Goal: Transaction & Acquisition: Obtain resource

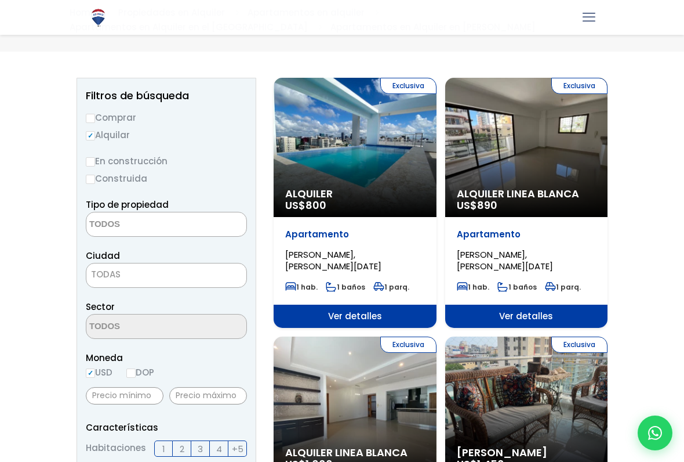
scroll to position [98, 0]
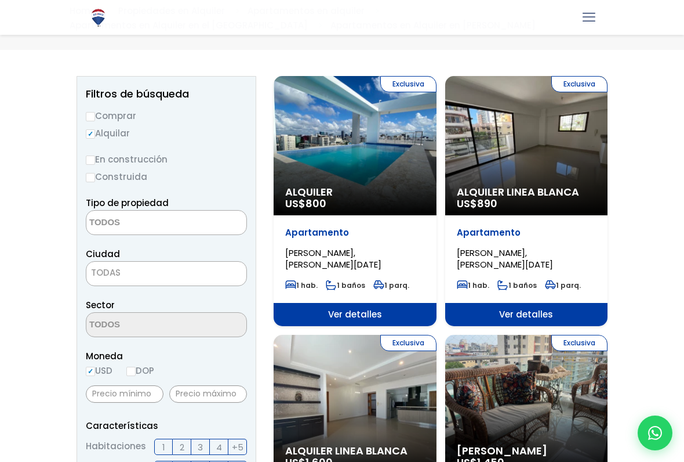
click at [208, 224] on span at bounding box center [166, 222] width 161 height 25
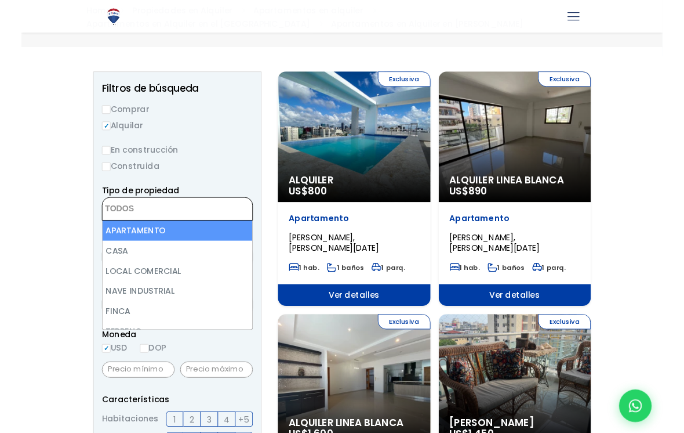
scroll to position [97, 0]
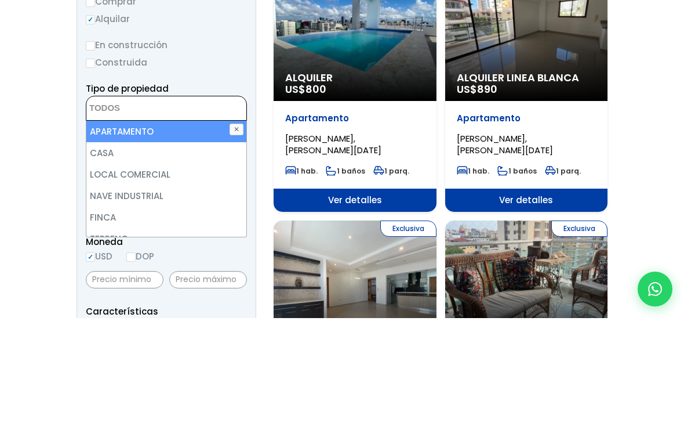
click at [185, 235] on li "APARTAMENTO" at bounding box center [166, 245] width 160 height 21
select select "apartment"
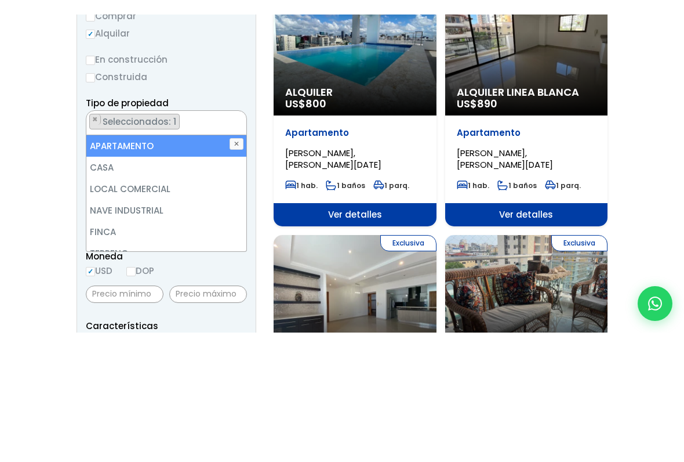
scroll to position [213, 0]
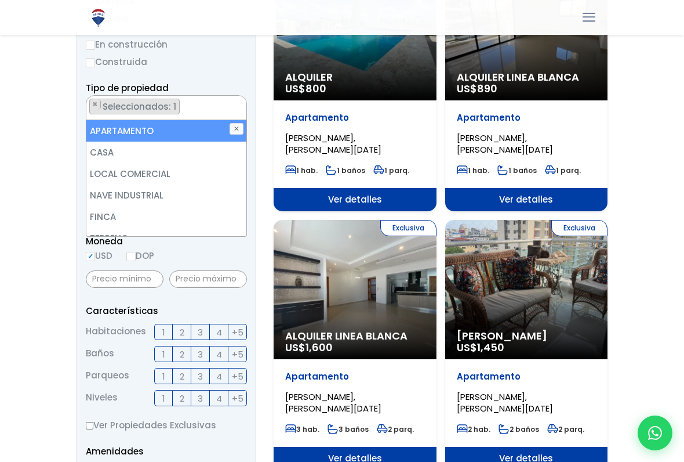
click at [234, 80] on form "Comprar Alquilar En construcción Construida Tipo de propiedad APARTAMENTO CASA …" at bounding box center [166, 366] width 161 height 745
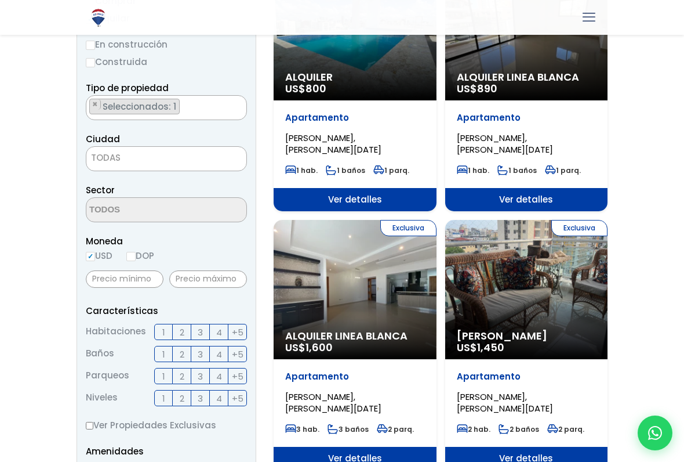
click at [222, 150] on span "TODAS" at bounding box center [166, 158] width 160 height 16
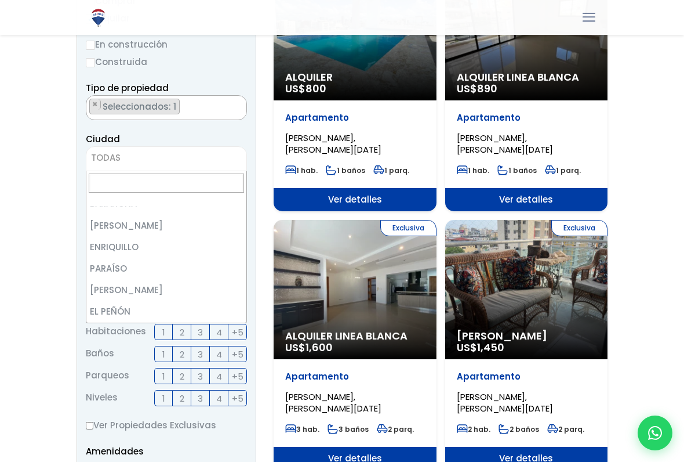
scroll to position [440, 0]
select select "20"
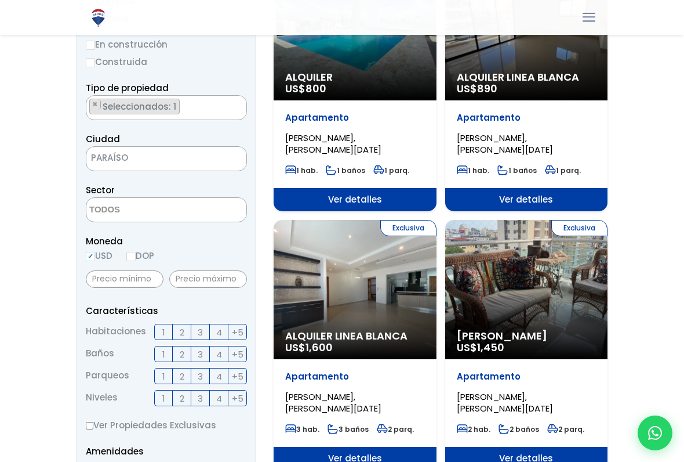
click at [219, 204] on span at bounding box center [166, 209] width 161 height 25
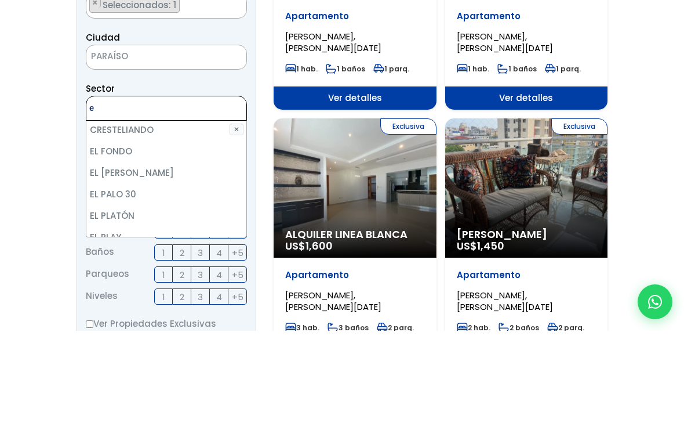
scroll to position [0, 0]
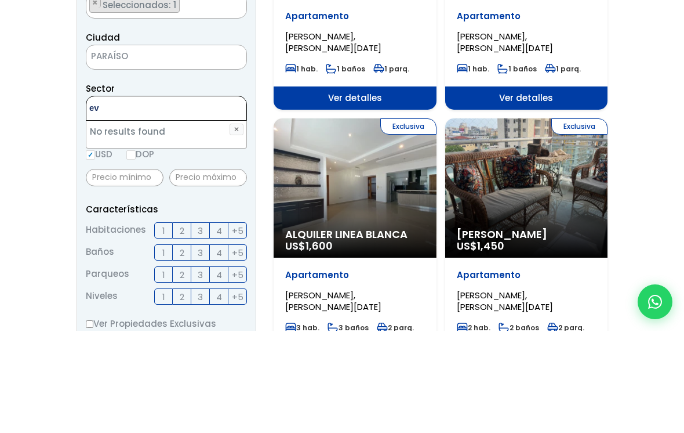
type textarea "e"
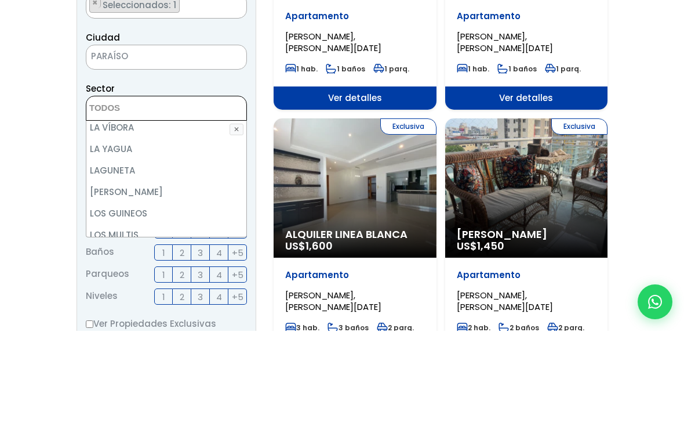
scroll to position [605, 0]
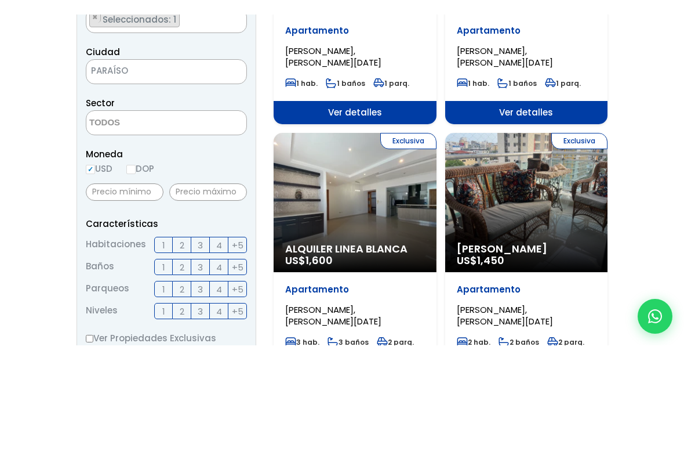
scroll to position [315, 0]
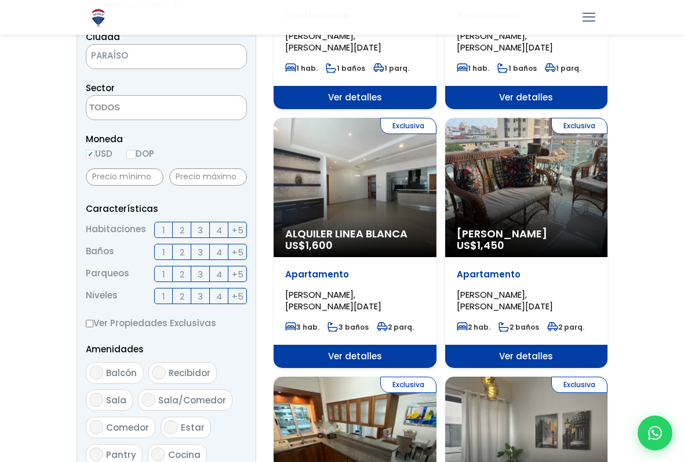
click at [201, 229] on span "3" at bounding box center [200, 230] width 5 height 14
click at [0, 0] on input "3" at bounding box center [0, 0] width 0 height 0
click at [202, 252] on span "3" at bounding box center [200, 252] width 5 height 14
click at [0, 0] on input "3" at bounding box center [0, 0] width 0 height 0
click at [180, 273] on span "2" at bounding box center [182, 274] width 5 height 14
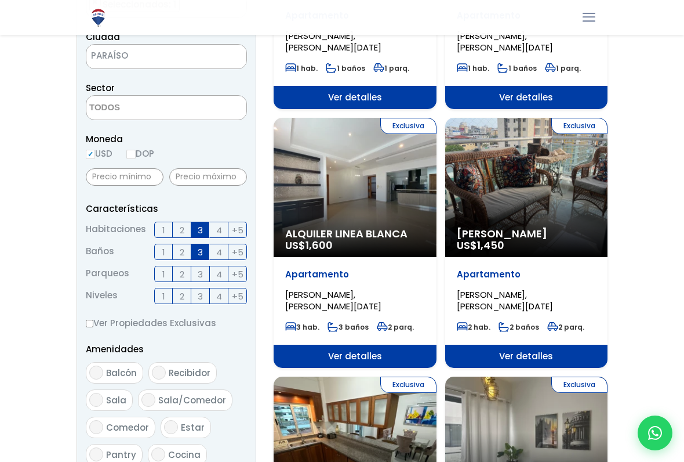
click at [0, 0] on input "2" at bounding box center [0, 0] width 0 height 0
click at [236, 296] on span "+5" at bounding box center [238, 296] width 12 height 14
click at [0, 0] on input "+5" at bounding box center [0, 0] width 0 height 0
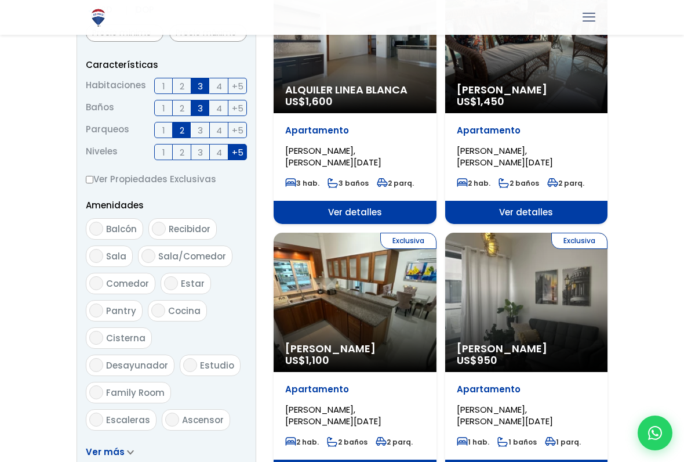
scroll to position [459, 0]
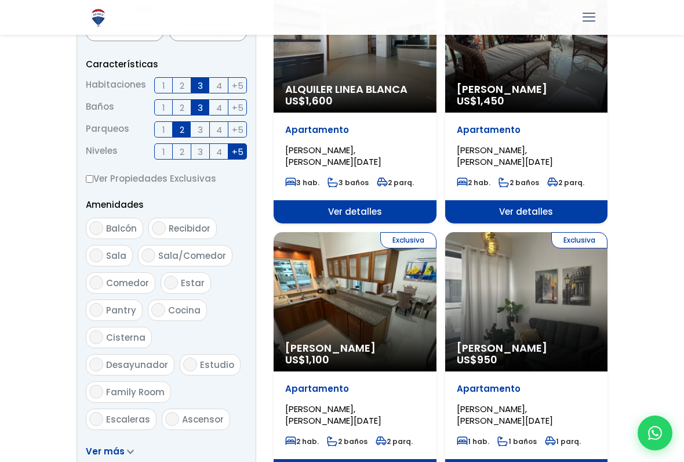
click at [108, 222] on span "Balcón" at bounding box center [121, 228] width 31 height 12
click at [103, 222] on input "Balcón" at bounding box center [96, 228] width 14 height 14
checkbox input "true"
click at [153, 256] on input "Sala/Comedor" at bounding box center [149, 255] width 14 height 14
checkbox input "true"
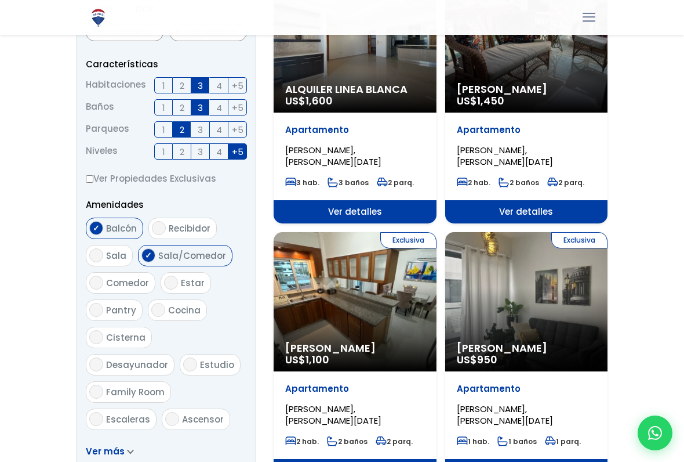
click at [168, 382] on input "Ascensor" at bounding box center [172, 419] width 14 height 14
checkbox input "true"
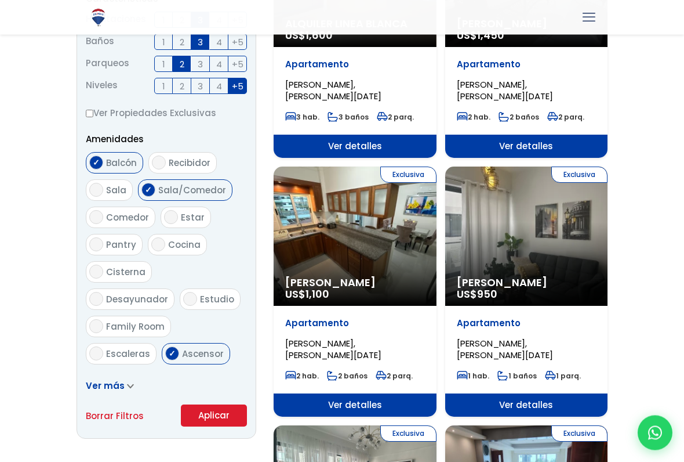
scroll to position [525, 0]
click at [103, 343] on label "Escaleras" at bounding box center [121, 353] width 71 height 21
click at [103, 346] on input "Escaleras" at bounding box center [96, 353] width 14 height 14
checkbox input "true"
click at [235, 382] on button "Aplicar" at bounding box center [214, 415] width 66 height 22
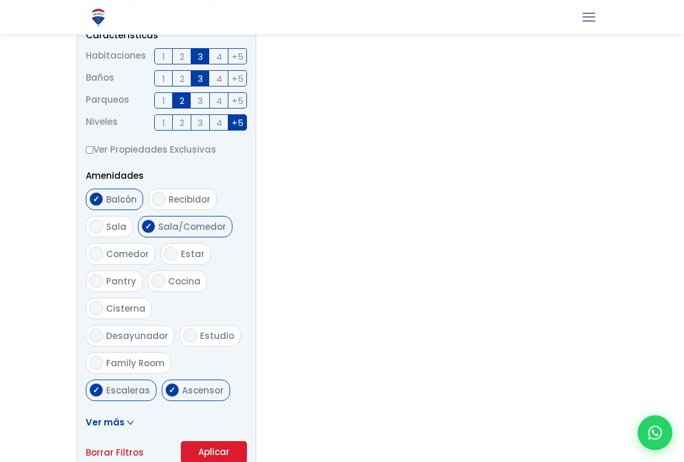
scroll to position [477, 0]
click at [158, 276] on input "Cocina" at bounding box center [158, 281] width 14 height 14
checkbox input "true"
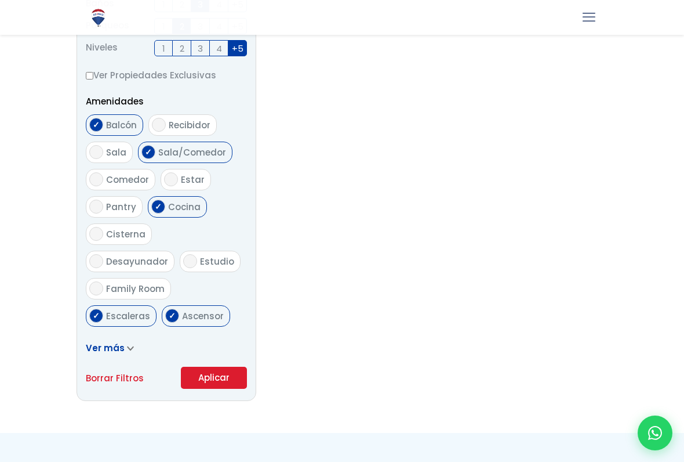
scroll to position [565, 0]
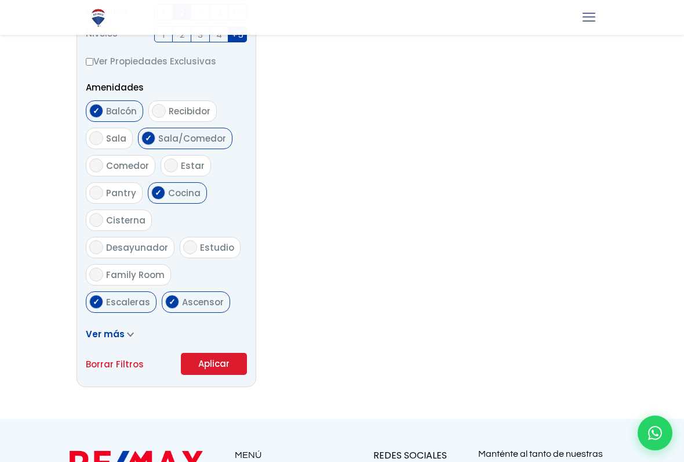
click at [96, 222] on input "Cisterna" at bounding box center [96, 220] width 14 height 14
checkbox input "true"
click at [241, 356] on button "Aplicar" at bounding box center [214, 364] width 66 height 22
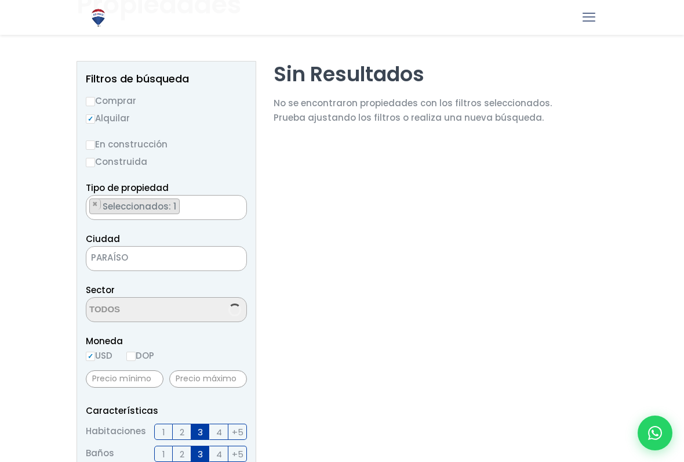
scroll to position [109, 0]
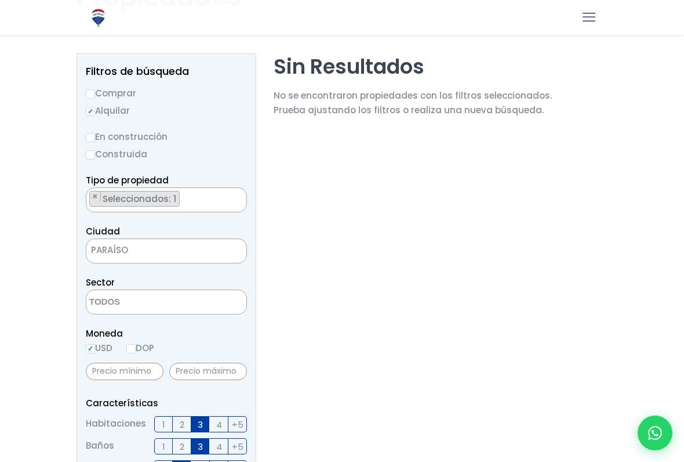
click at [193, 198] on ul "× Seleccionados: 1" at bounding box center [159, 200] width 146 height 25
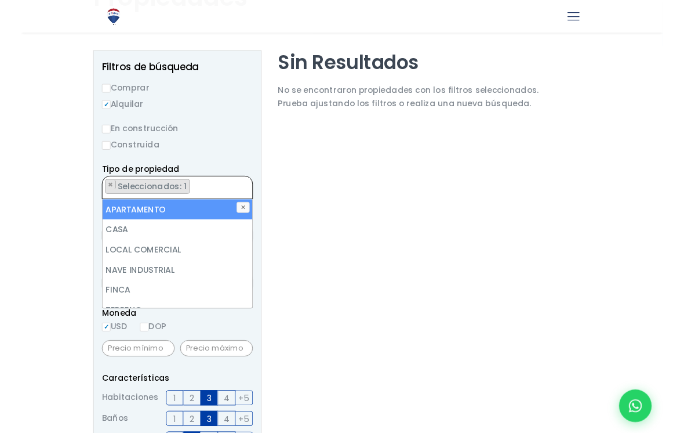
scroll to position [108, 0]
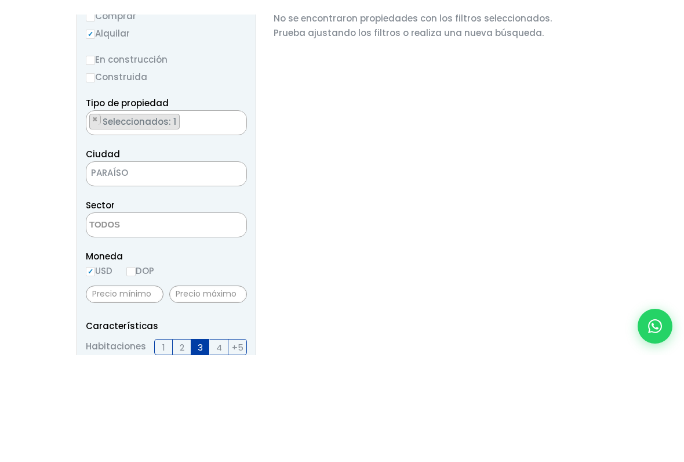
scroll to position [201, 0]
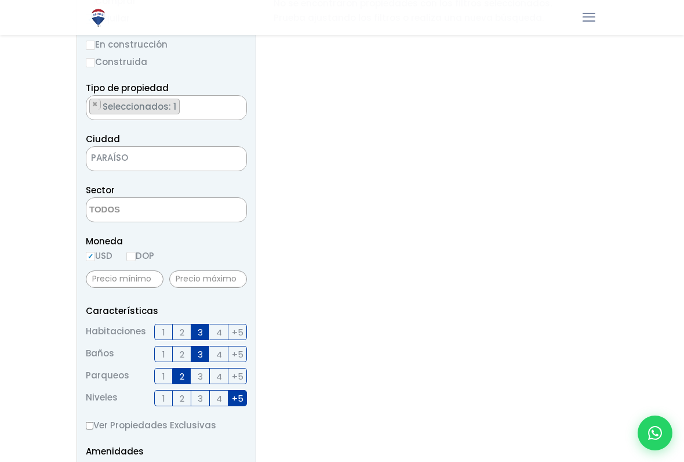
click at [202, 153] on span "PARAÍSO" at bounding box center [151, 158] width 131 height 16
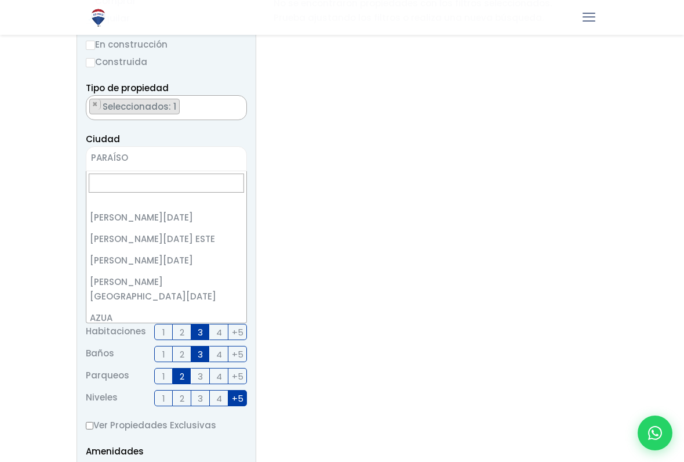
scroll to position [0, 0]
select select "1"
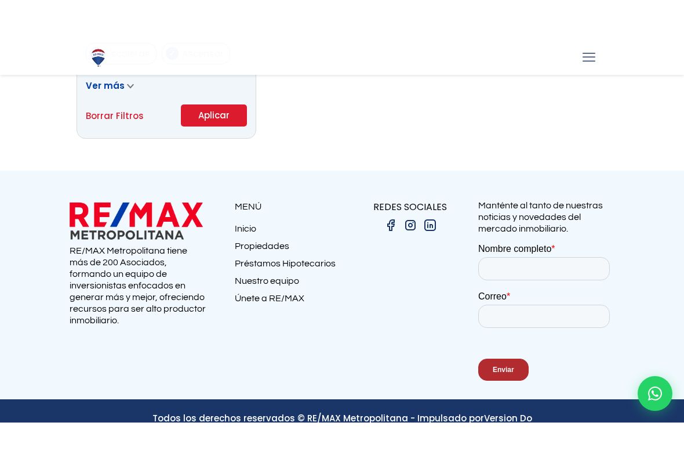
scroll to position [782, 0]
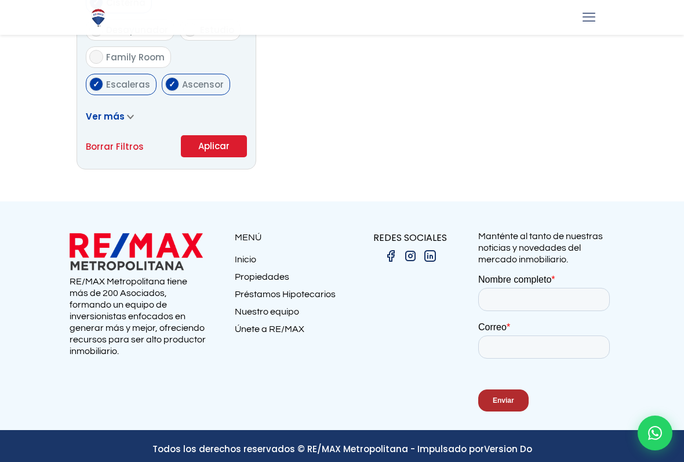
click at [230, 142] on button "Aplicar" at bounding box center [214, 146] width 66 height 22
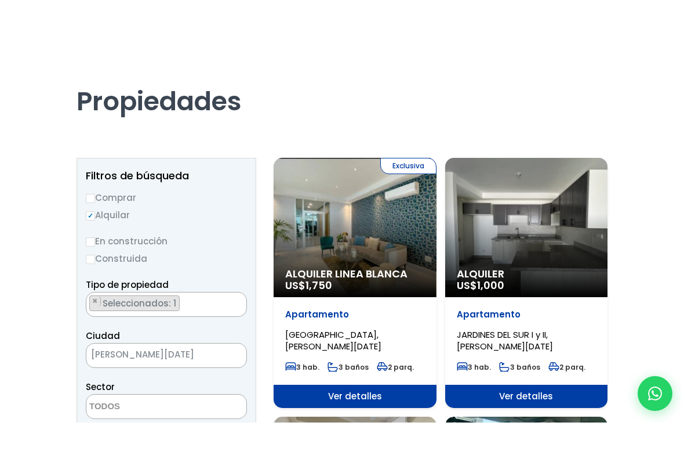
scroll to position [44, 0]
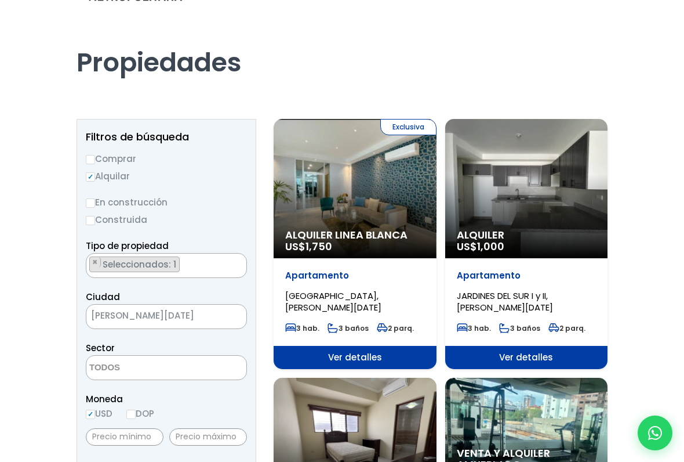
click at [529, 197] on div "Alquiler US$ 1,000" at bounding box center [526, 188] width 163 height 139
